Goal: Check status: Check status

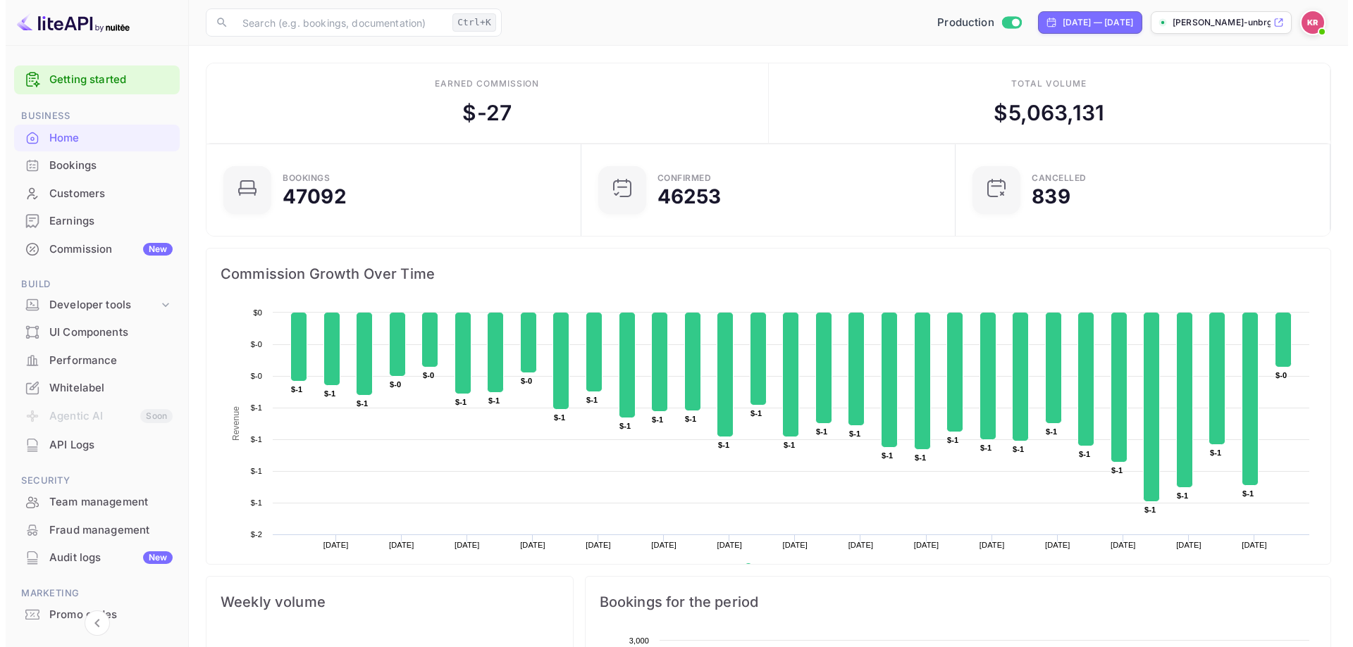
scroll to position [11, 11]
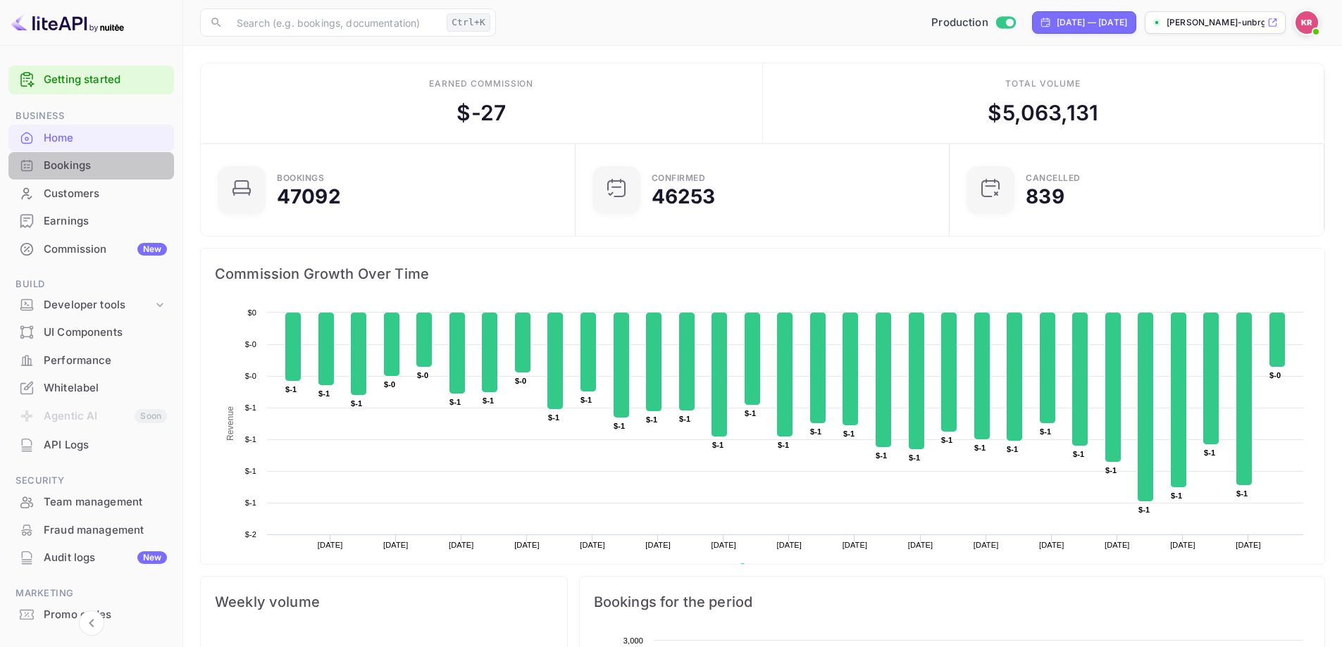
click at [104, 164] on div "Bookings" at bounding box center [105, 166] width 123 height 16
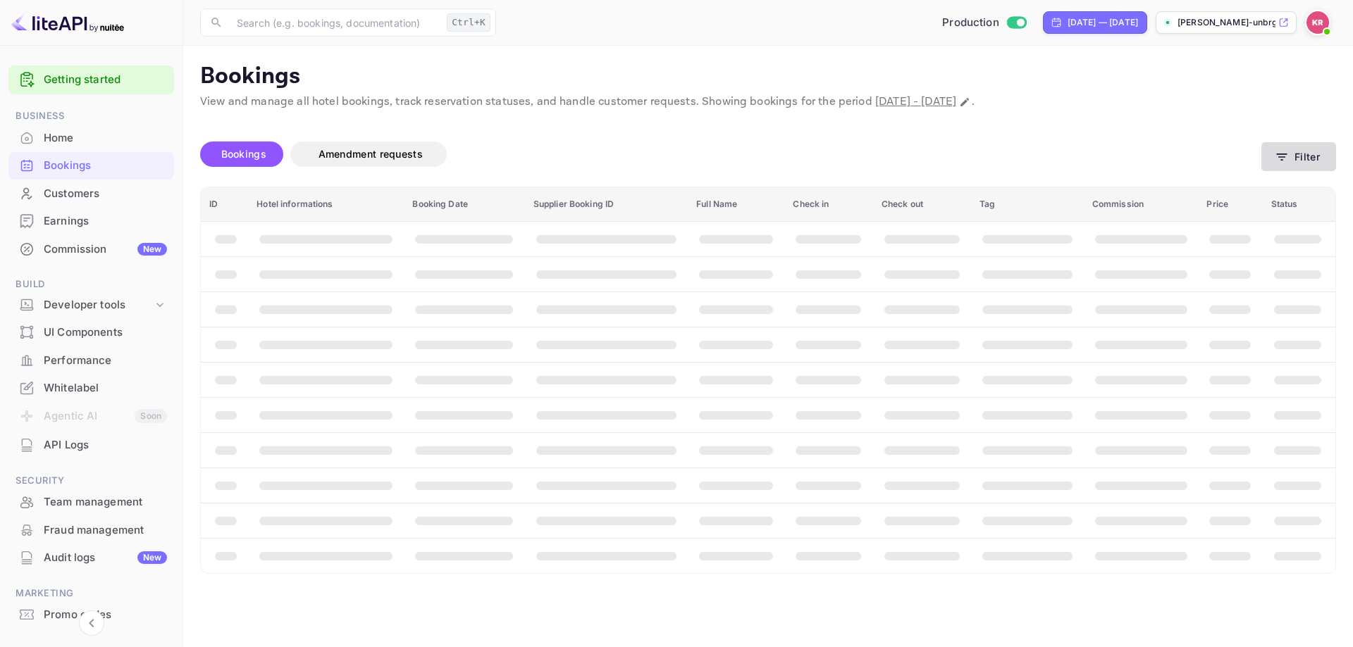
click at [1290, 163] on button "Filter" at bounding box center [1298, 156] width 75 height 29
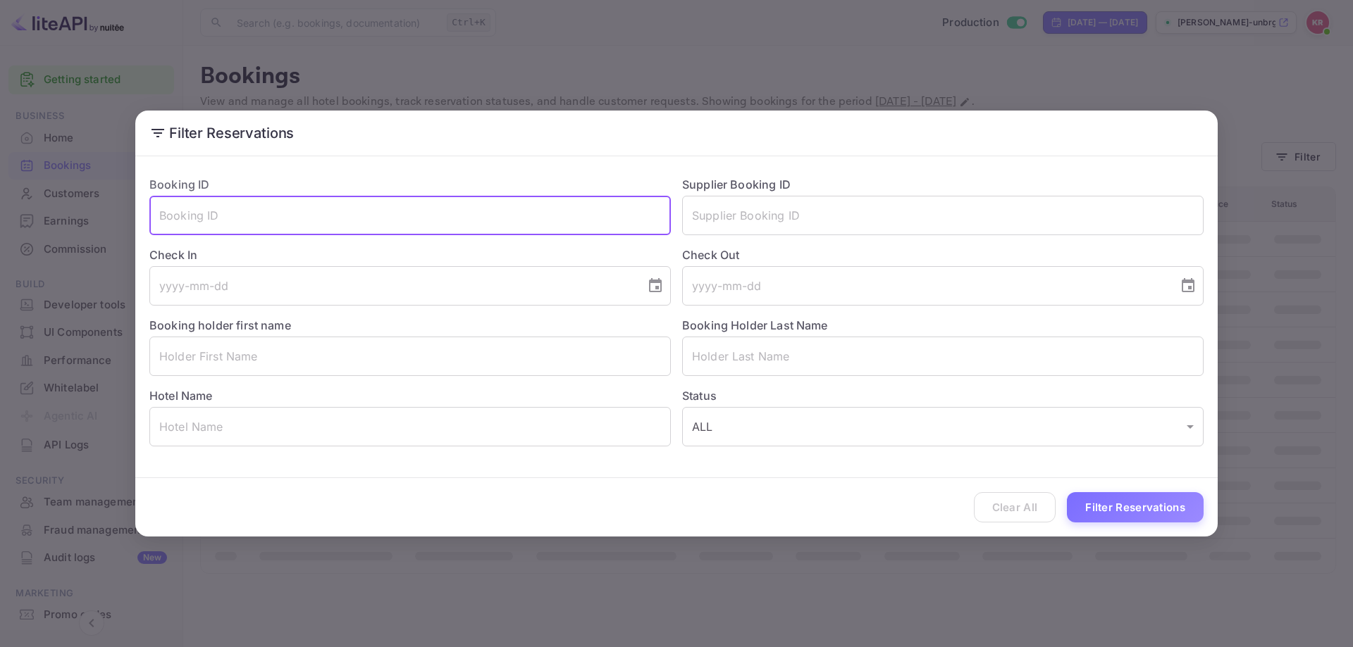
paste input "rzJSRpe7j"
type input "rzJSRpe7j"
click at [1103, 512] on button "Filter Reservations" at bounding box center [1135, 507] width 137 height 30
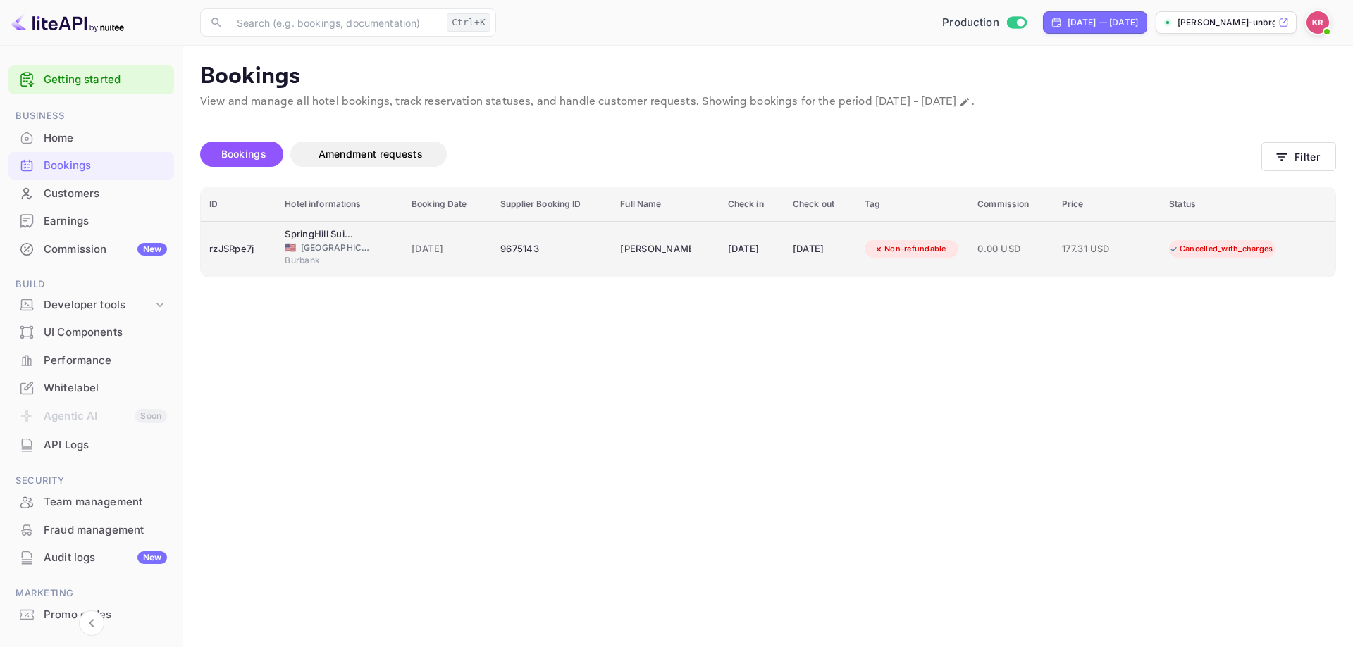
click at [525, 261] on td "9675143" at bounding box center [552, 249] width 120 height 56
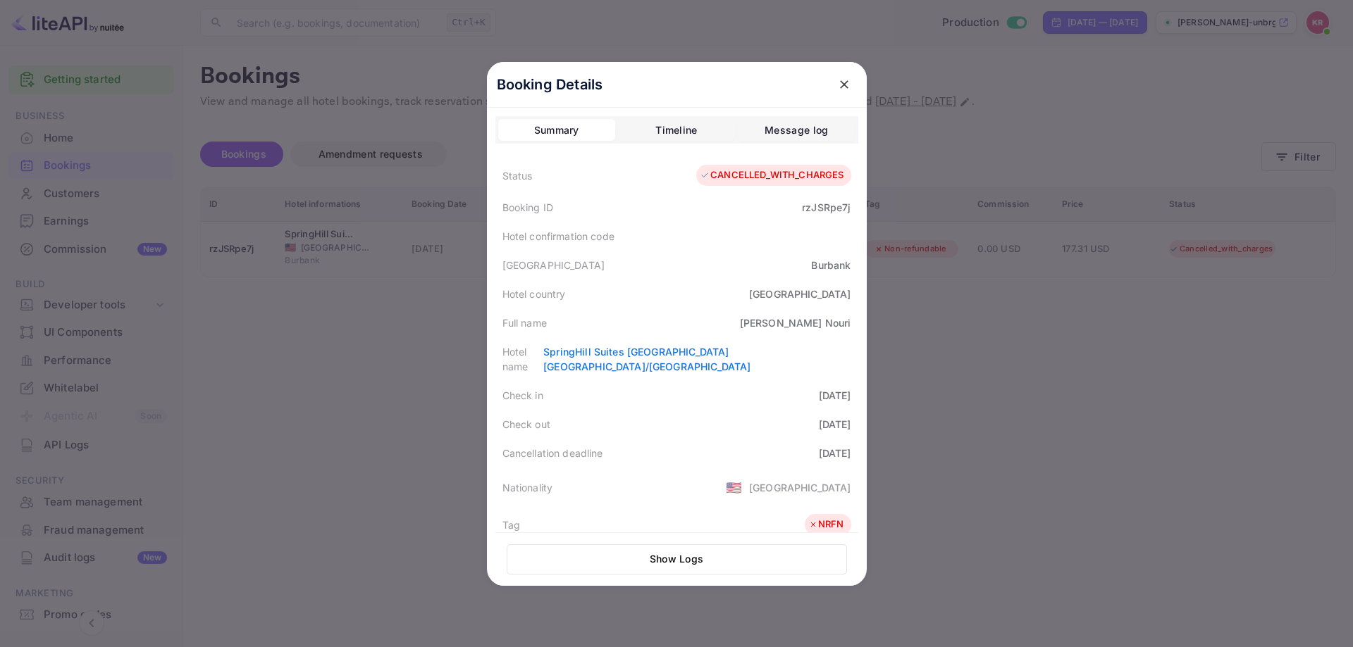
click at [837, 90] on icon "close" at bounding box center [844, 84] width 14 height 14
